Goal: Information Seeking & Learning: Learn about a topic

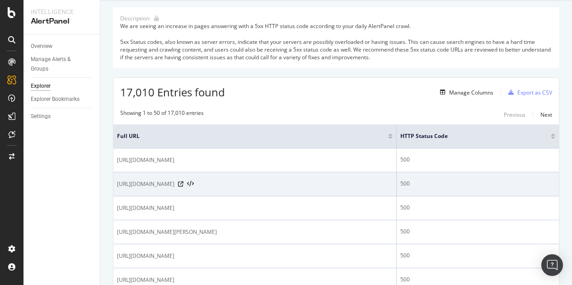
scroll to position [90, 0]
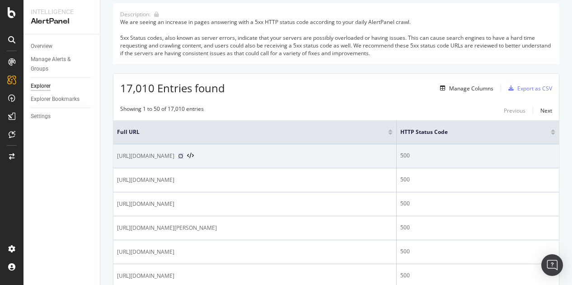
click at [183, 156] on icon at bounding box center [180, 155] width 5 height 5
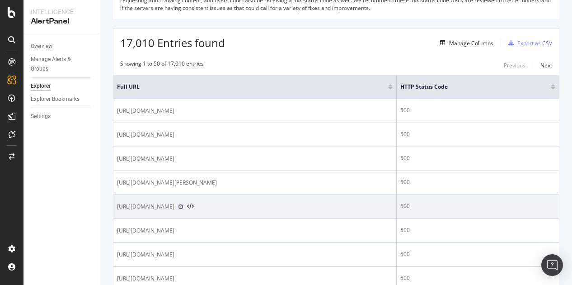
click at [183, 208] on icon at bounding box center [180, 206] width 5 height 5
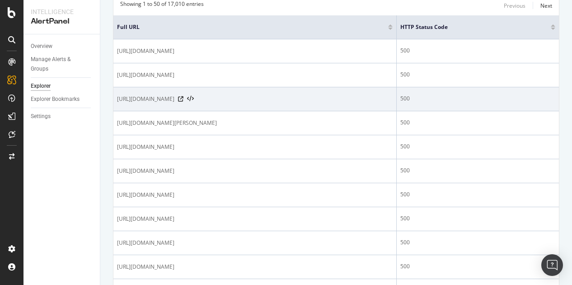
scroll to position [271, 0]
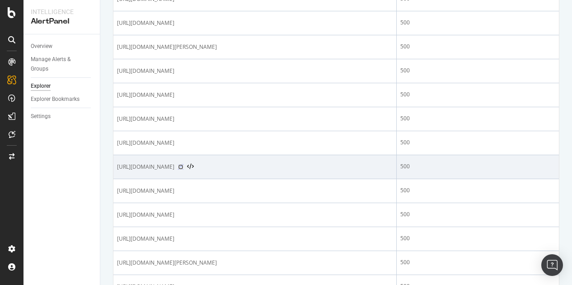
click at [183, 169] on icon at bounding box center [180, 166] width 5 height 5
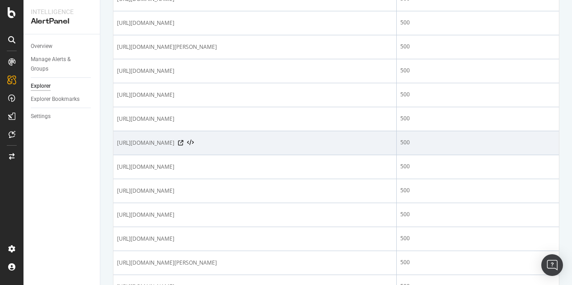
scroll to position [452, 0]
